Goal: Find specific page/section: Find specific page/section

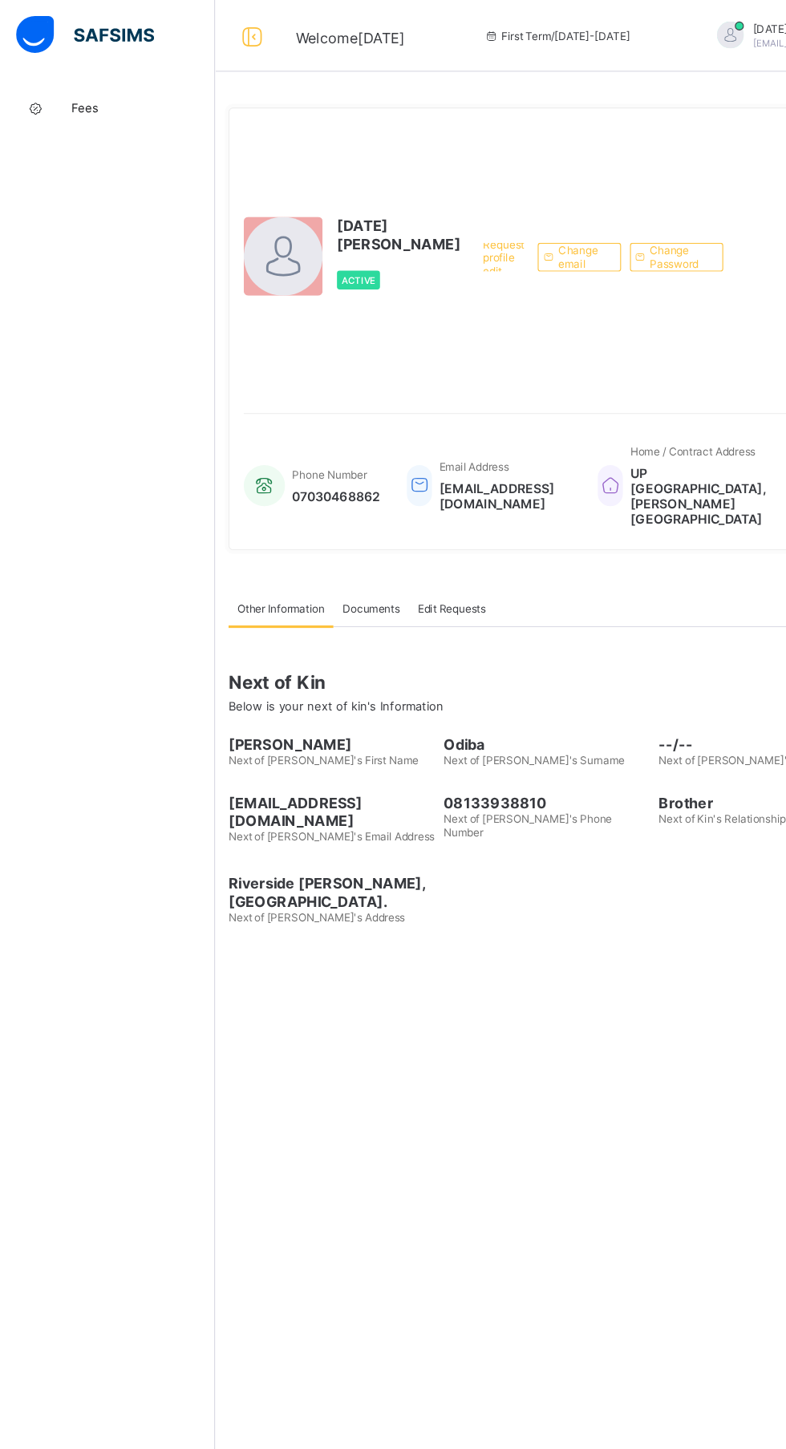
click at [183, 403] on div "Fees Help Configuration" at bounding box center [96, 756] width 192 height 1385
click at [75, 96] on span "Fees" at bounding box center [128, 96] width 128 height 13
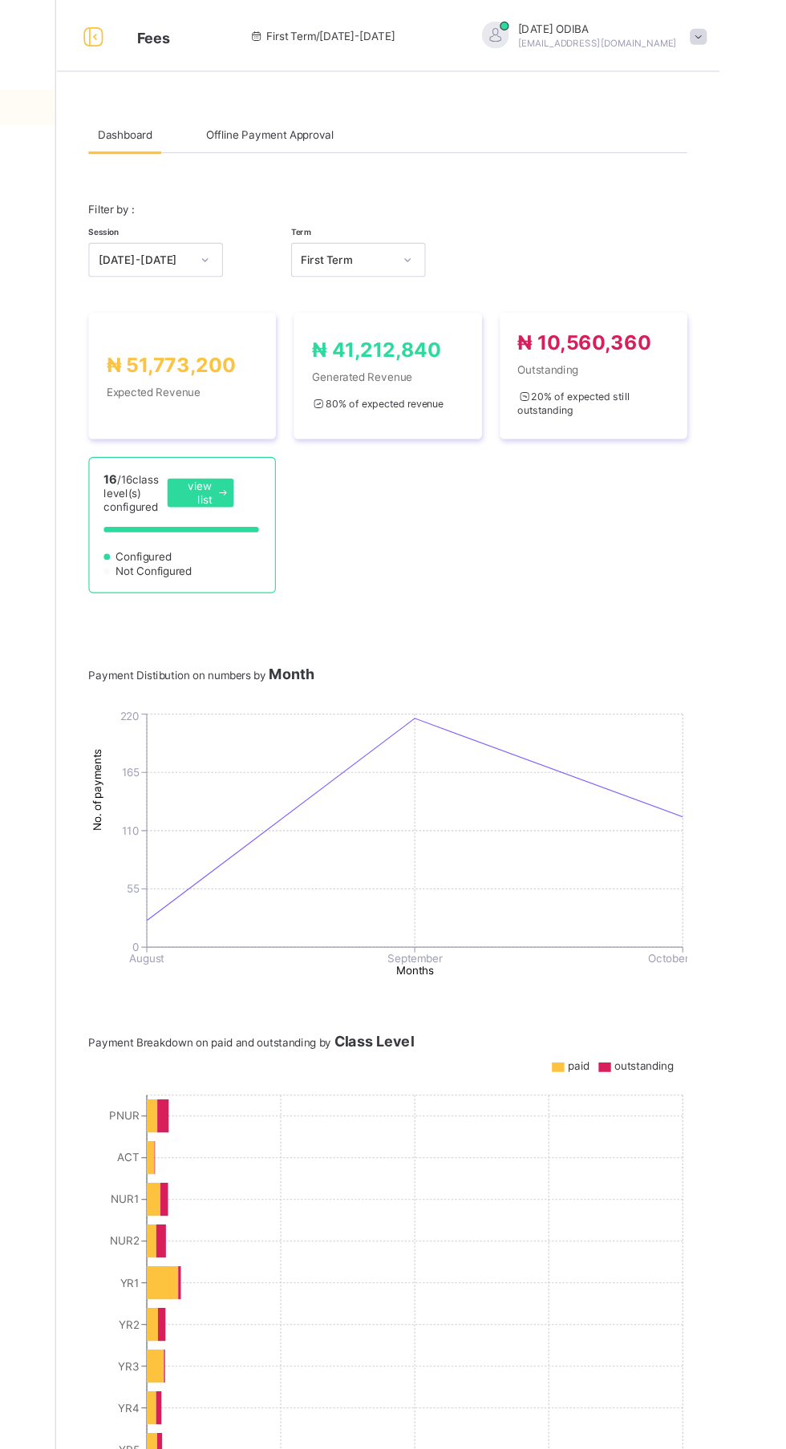
click at [378, 129] on div "Offline Payment Approval" at bounding box center [383, 120] width 131 height 32
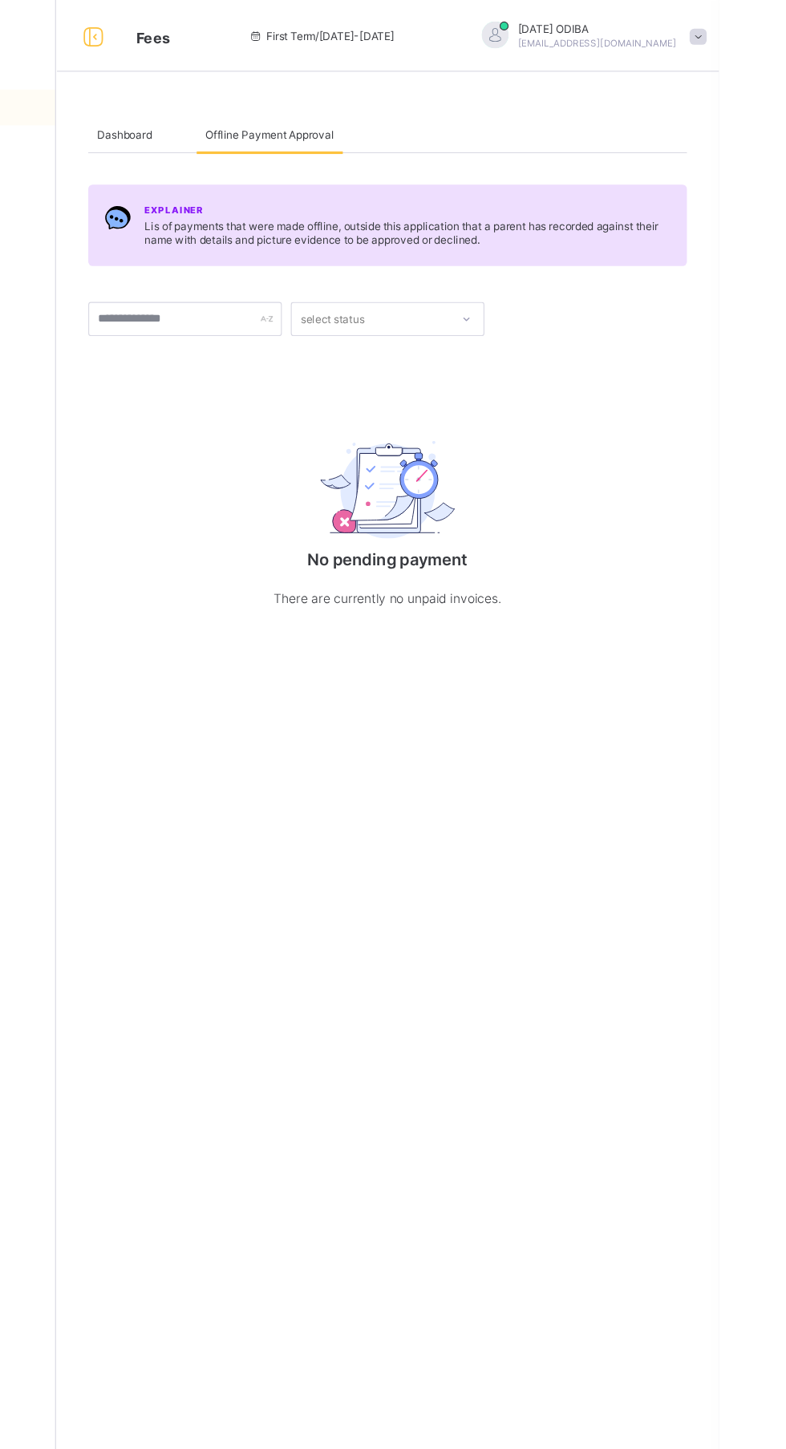
click at [249, 120] on span "Dashboard" at bounding box center [253, 121] width 49 height 12
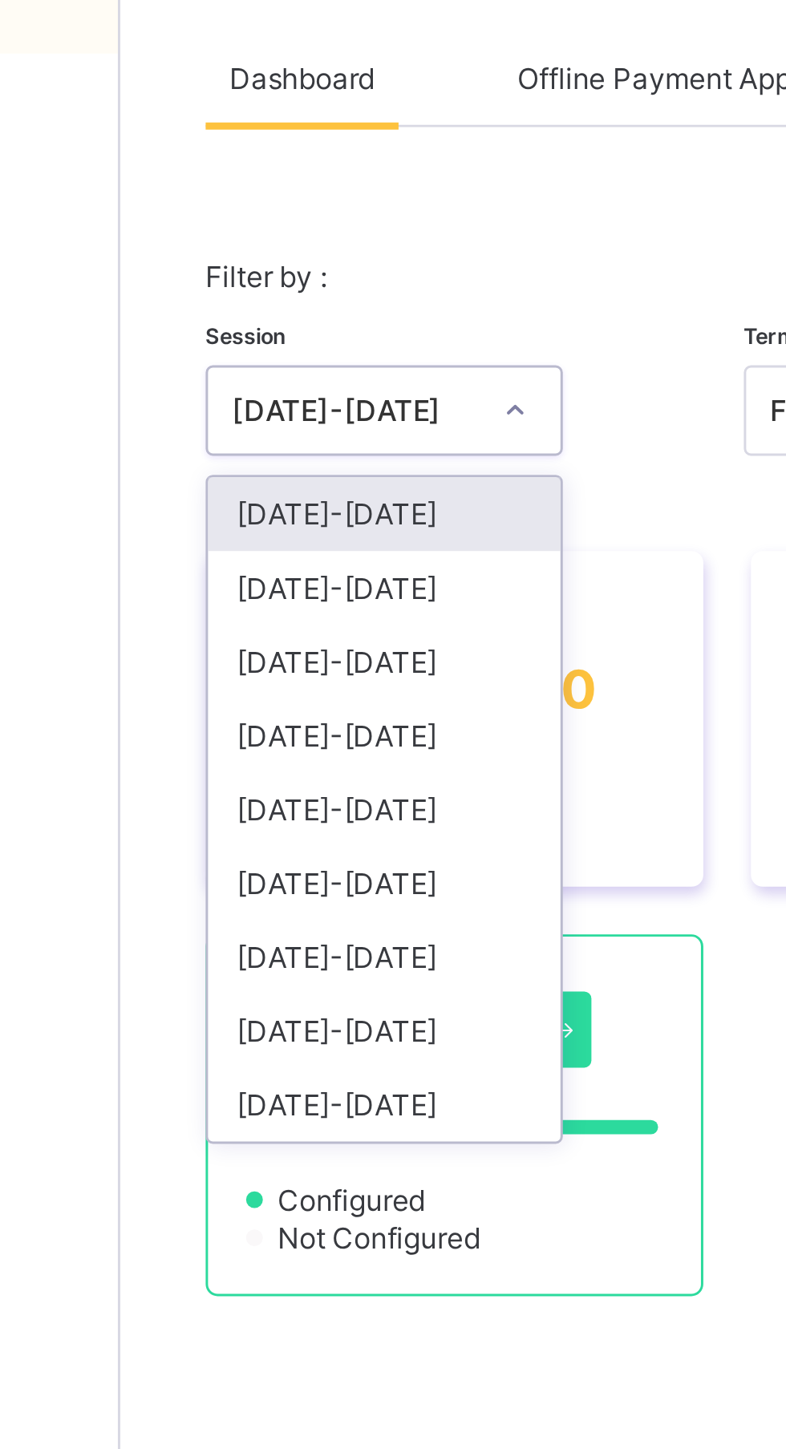
click at [252, 337] on span "₦ 51,773,200" at bounding box center [294, 326] width 115 height 21
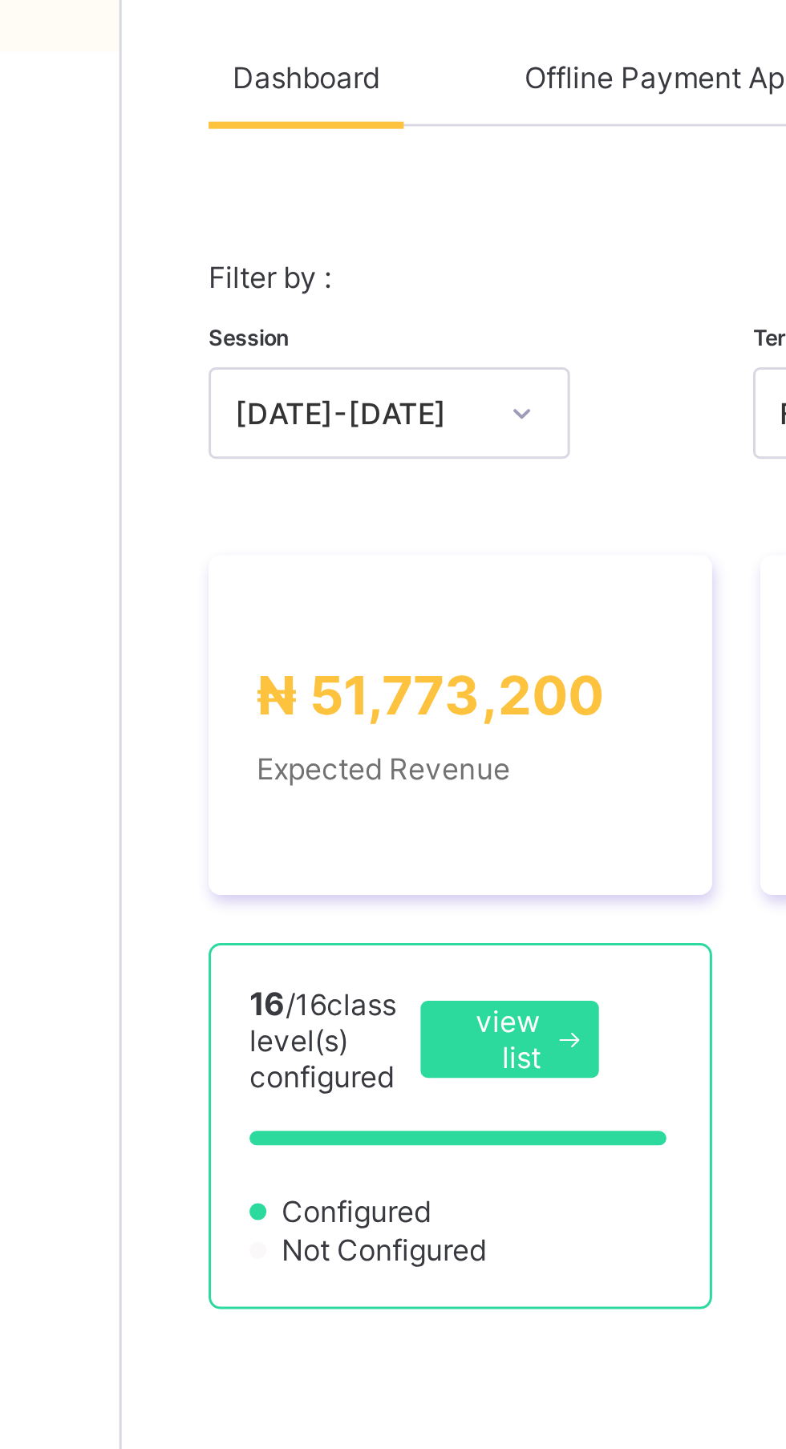
click at [190, 287] on div "Fees Help Configuration" at bounding box center [96, 756] width 192 height 1385
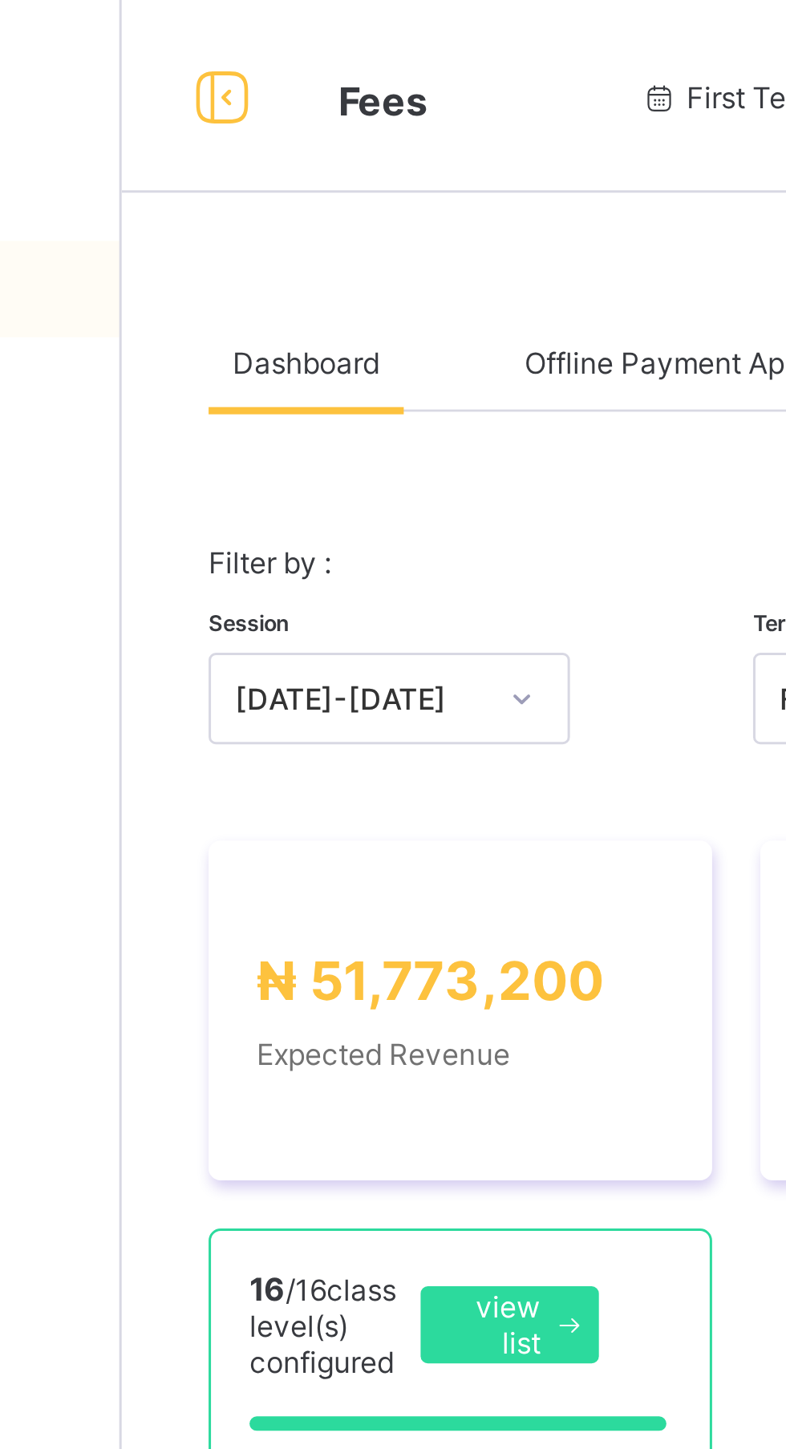
click at [244, 33] on div at bounding box center [225, 32] width 51 height 26
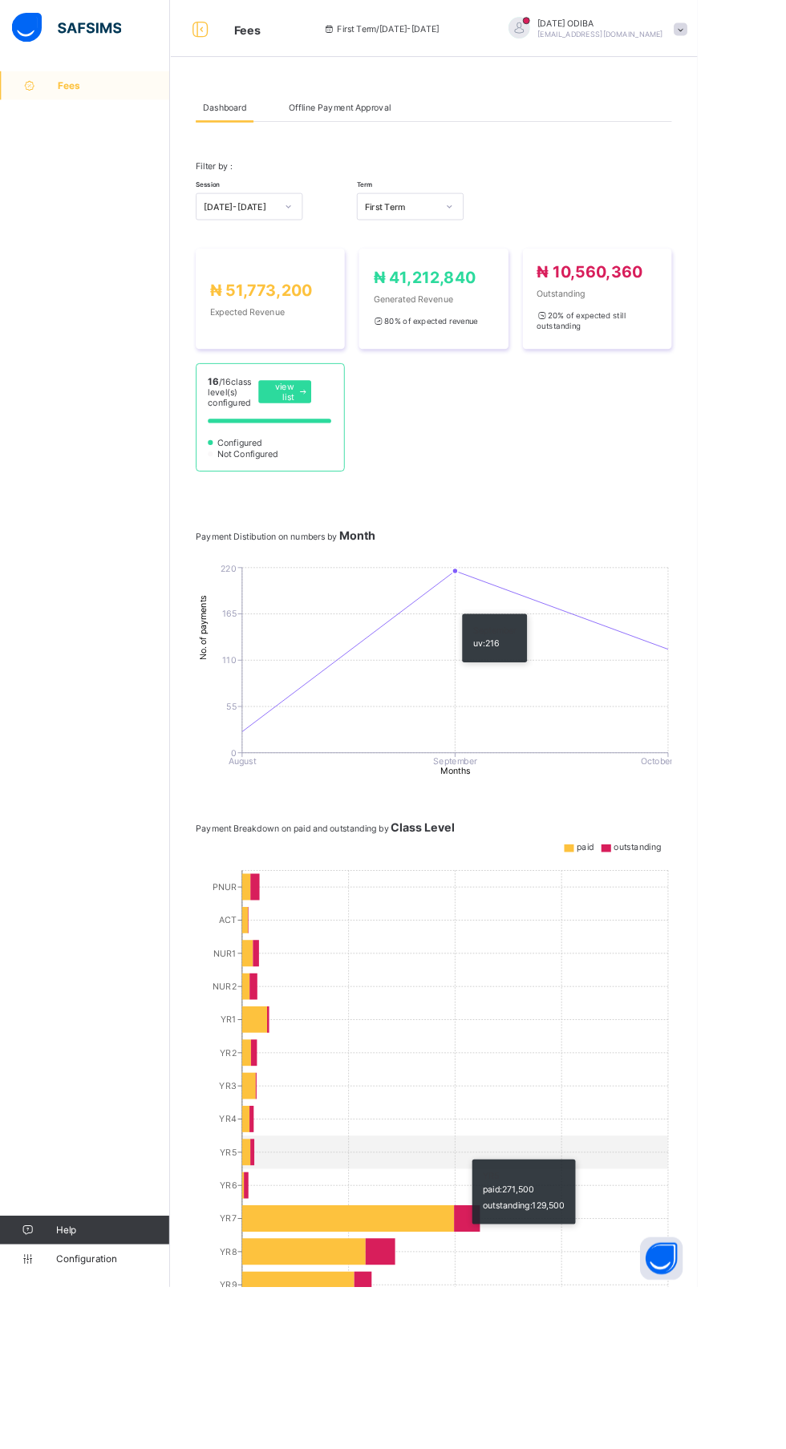
scroll to position [19, 0]
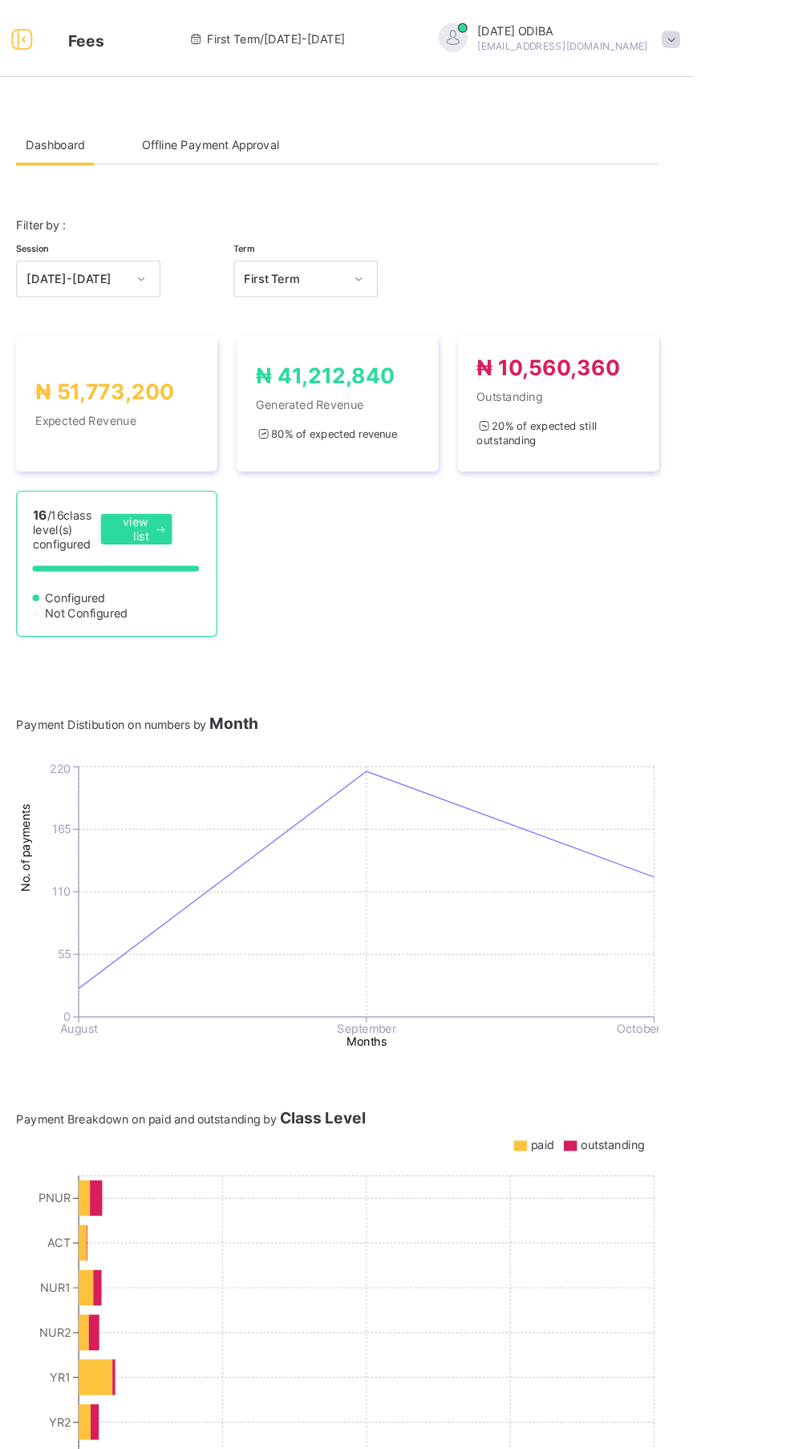
click at [759, 32] on span at bounding box center [766, 33] width 14 height 14
click at [327, 26] on div "First Term / 2025-2026" at bounding box center [429, 32] width 239 height 64
